Goal: Navigation & Orientation: Find specific page/section

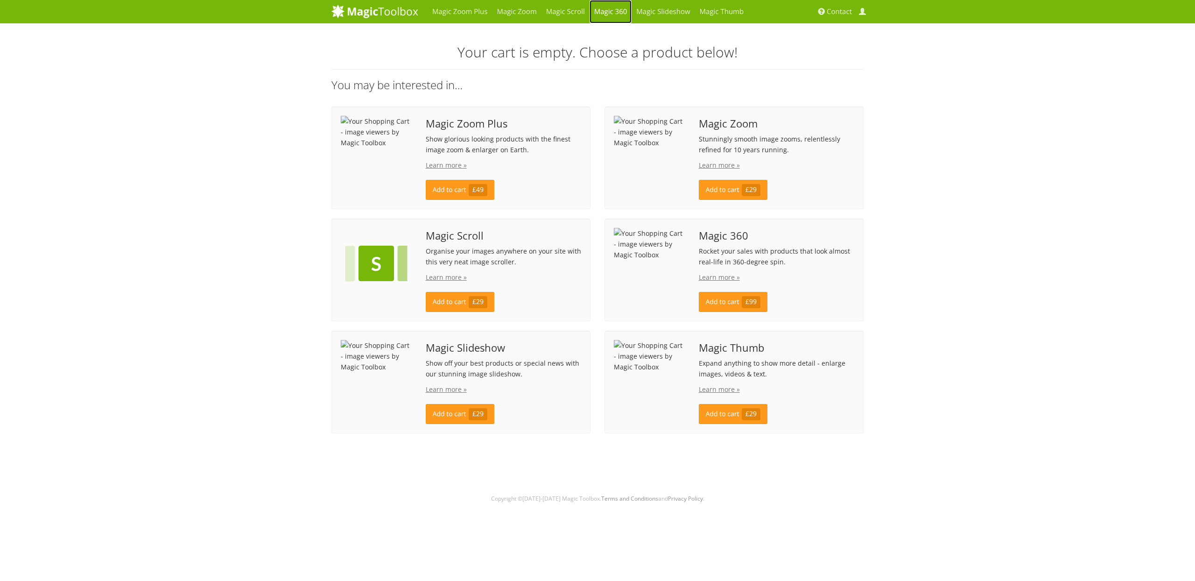
click at [614, 8] on link "Magic 360" at bounding box center [611, 11] width 42 height 23
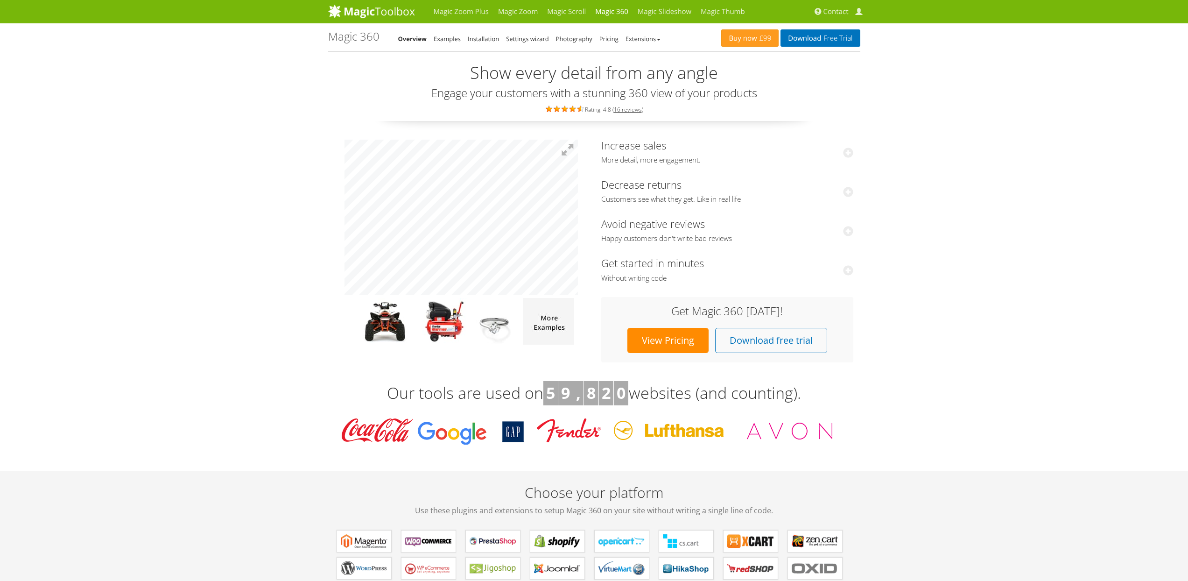
click at [478, 43] on li "Installation" at bounding box center [483, 38] width 31 height 11
click at [479, 35] on link "Installation" at bounding box center [483, 39] width 31 height 8
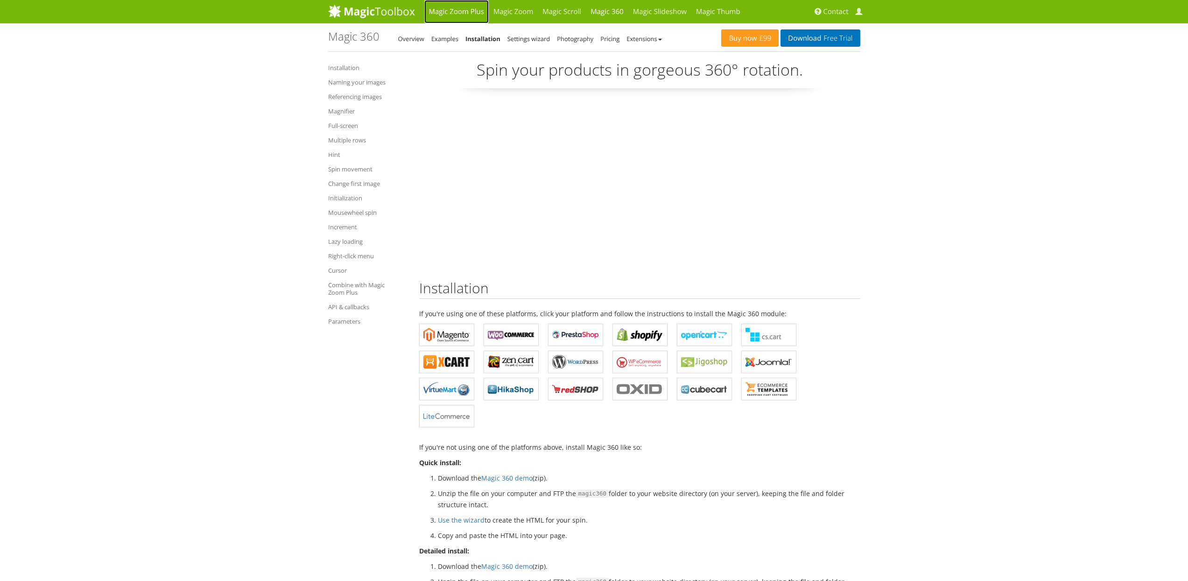
click at [465, 11] on link "Magic Zoom Plus" at bounding box center [456, 11] width 64 height 23
